Goal: Information Seeking & Learning: Learn about a topic

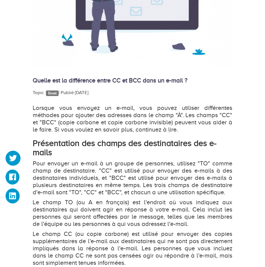
scroll to position [284, 0]
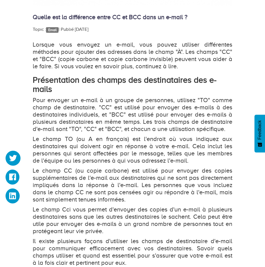
click at [55, 147] on p "Le champ TO (ou A en français) est l'endroit où vous indiquez aux destinataires…" at bounding box center [133, 149] width 200 height 29
click at [53, 154] on p "Le champ TO (ou A en français) est l'endroit où vous indiquez aux destinataires…" at bounding box center [133, 149] width 200 height 29
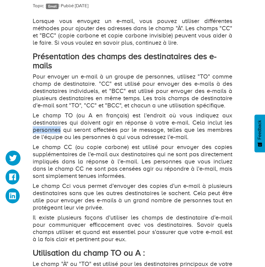
scroll to position [316, 0]
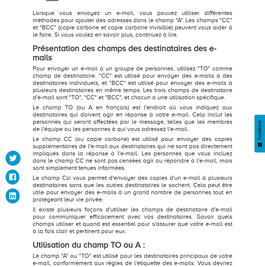
click at [52, 142] on p "Le champ CC (ou copie carbone) est utilisé pour envoyer des copies supplémentai…" at bounding box center [133, 153] width 200 height 36
click at [53, 145] on p "Le champ CC (ou copie carbone) est utilisé pour envoyer des copies supplémentai…" at bounding box center [133, 153] width 200 height 36
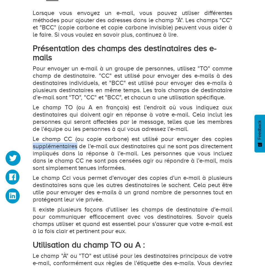
click at [53, 145] on p "Le champ CC (ou copie carbone) est utilisé pour envoyer des copies supplémentai…" at bounding box center [133, 153] width 200 height 36
click at [52, 153] on p "Le champ CC (ou copie carbone) est utilisé pour envoyer des copies supplémentai…" at bounding box center [133, 153] width 200 height 36
click at [50, 159] on p "Le champ CC (ou copie carbone) est utilisé pour envoyer des copies supplémentai…" at bounding box center [133, 153] width 200 height 36
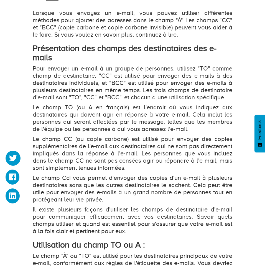
click at [48, 164] on p "Le champ CC (ou copie carbone) est utilisé pour envoyer des copies supplémentai…" at bounding box center [133, 153] width 200 height 36
click at [40, 167] on p "Le champ CC (ou copie carbone) est utilisé pour envoyer des copies supplémentai…" at bounding box center [133, 153] width 200 height 36
click at [39, 180] on p "Le champ Cci vous permet d'envoyer des copies d'un e-mail à plusieurs destinata…" at bounding box center [133, 188] width 200 height 29
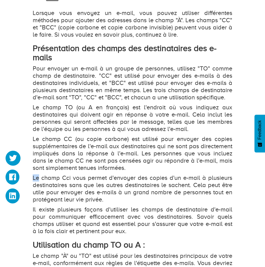
click at [39, 180] on p "Le champ Cci vous permet d'envoyer des copies d'un e-mail à plusieurs destinata…" at bounding box center [133, 188] width 200 height 29
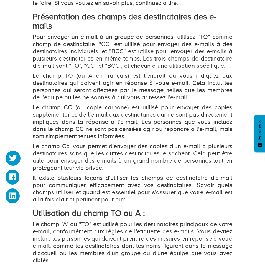
click at [52, 177] on p "Il existe plusieurs façons d'utiliser les champs de destinataire d'e-mail pour …" at bounding box center [133, 188] width 200 height 29
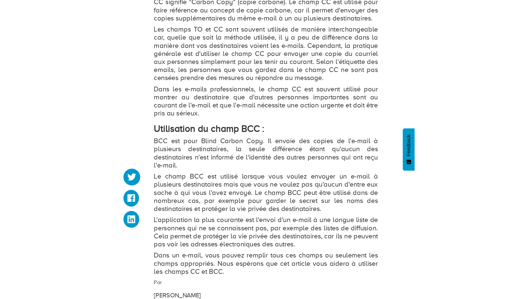
scroll to position [699, 0]
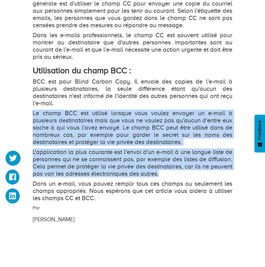
drag, startPoint x: 32, startPoint y: 111, endPoint x: 100, endPoint y: 177, distance: 94.7
